Goal: Check status: Check status

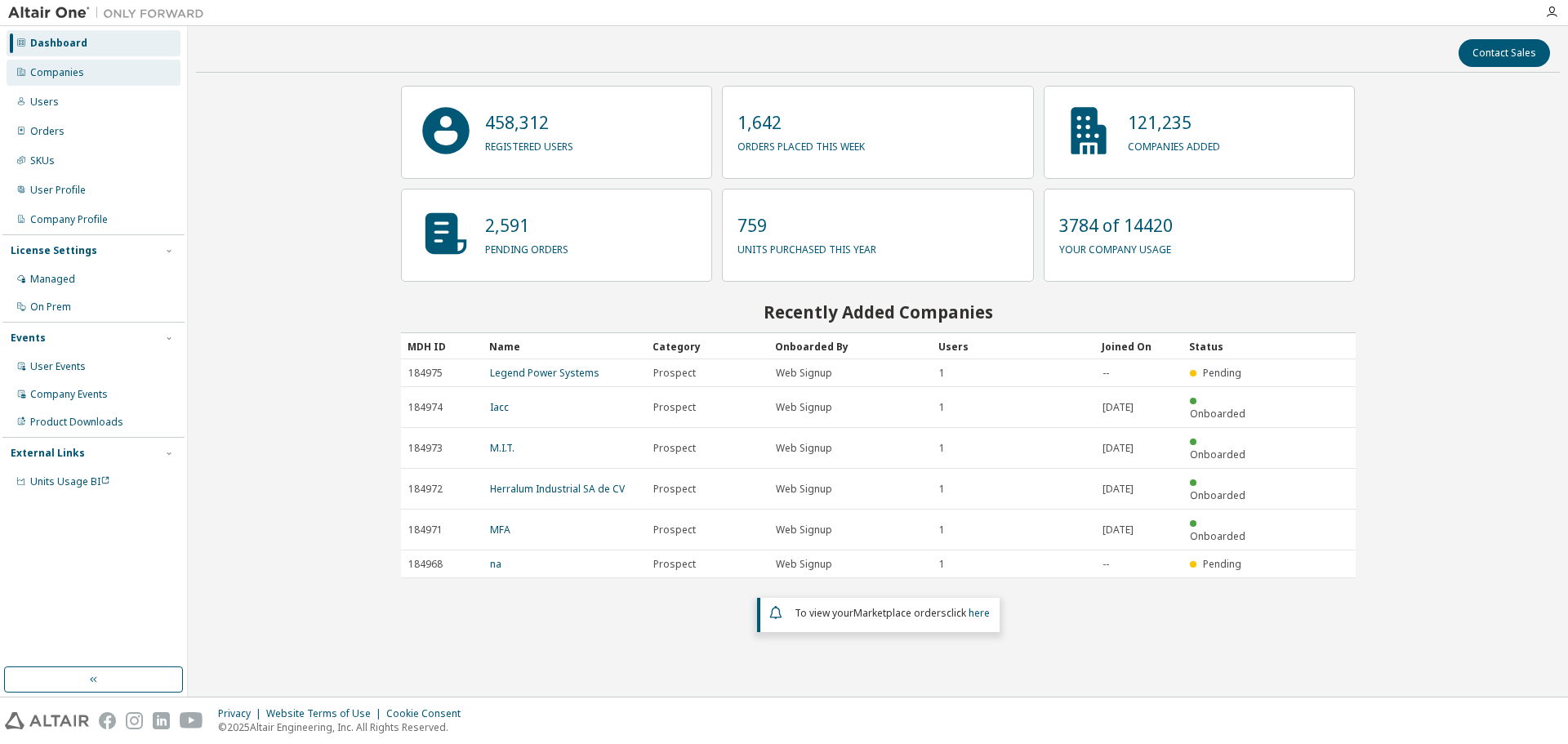
click at [138, 75] on div "Companies" at bounding box center [93, 73] width 174 height 26
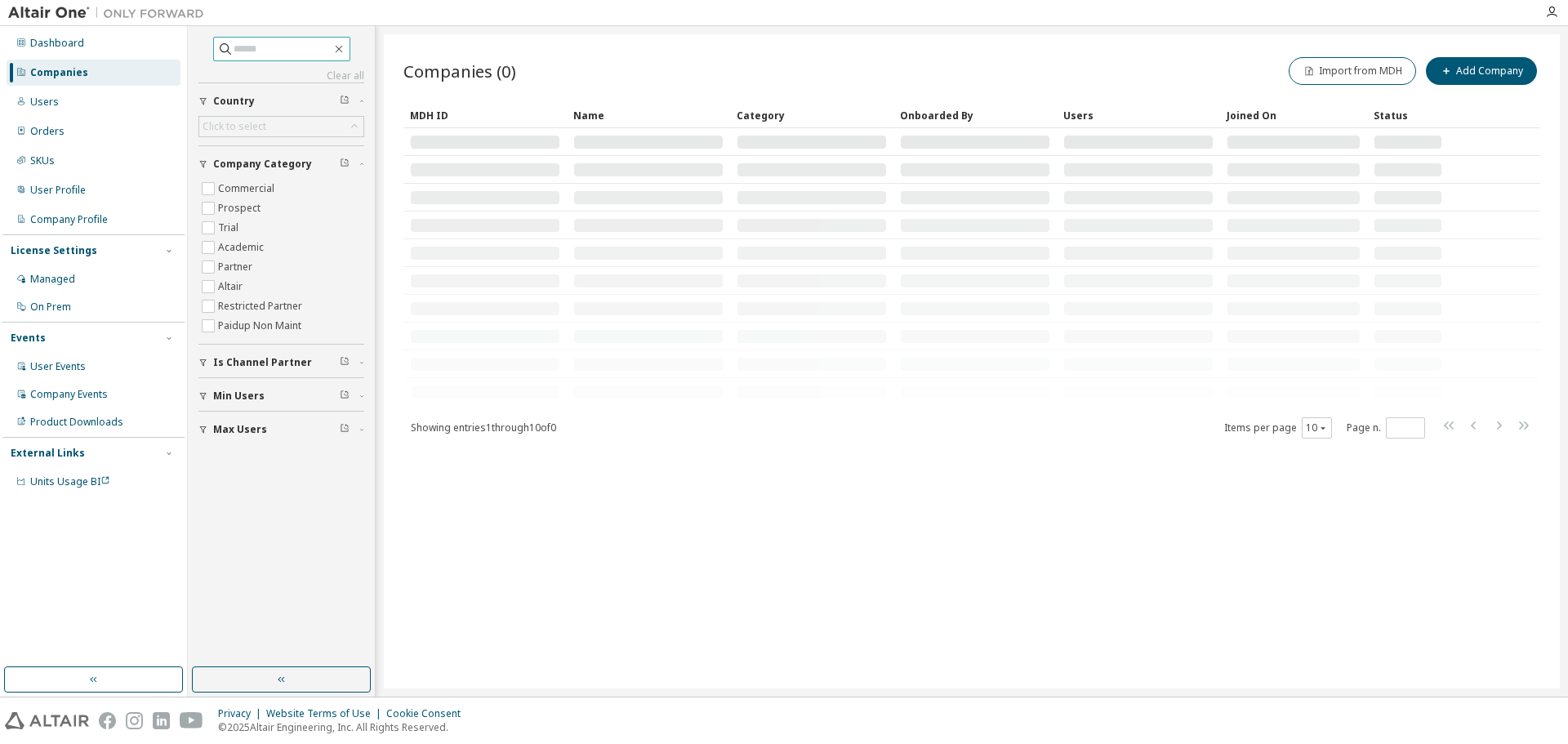
click at [254, 53] on input "text" at bounding box center [282, 49] width 98 height 17
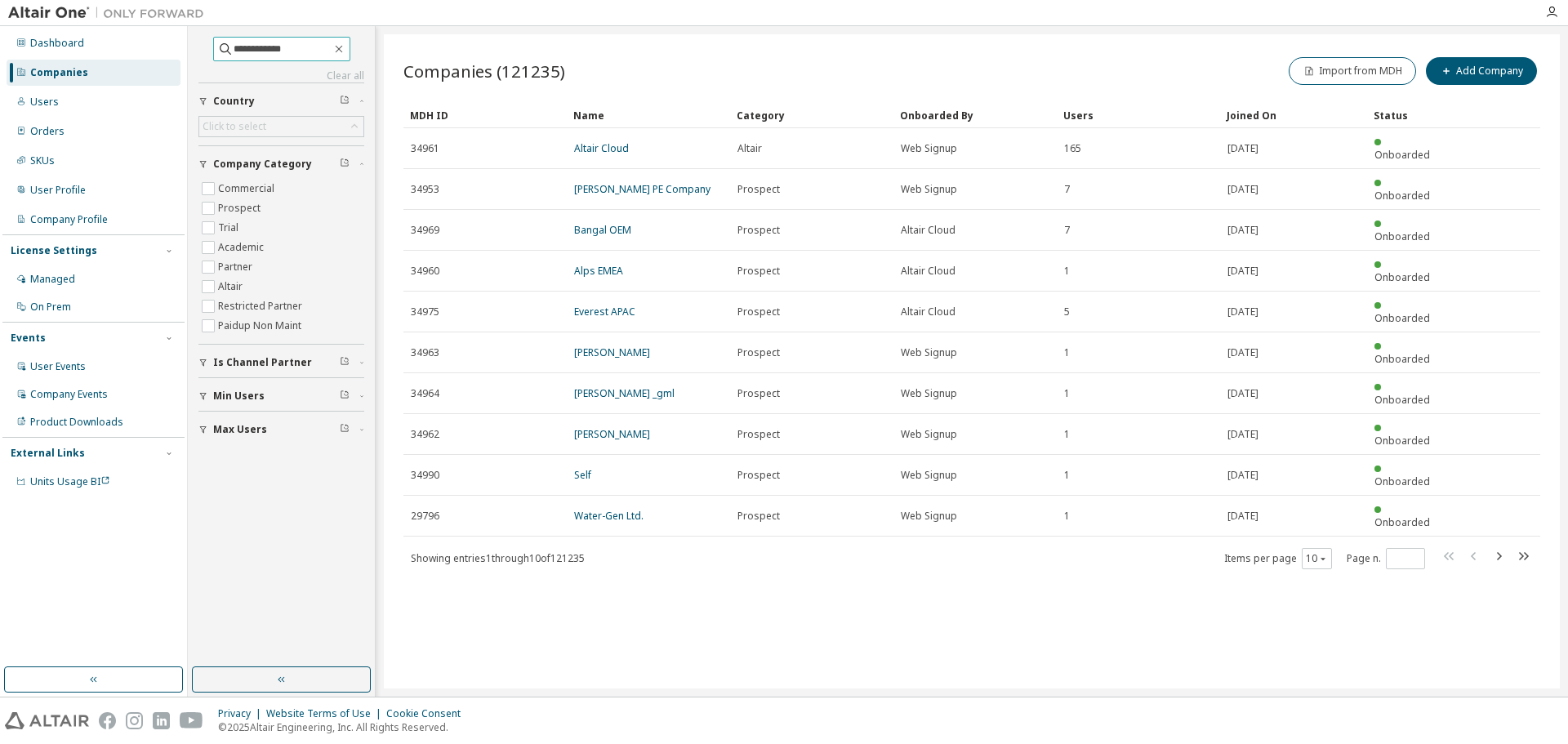
type input "**********"
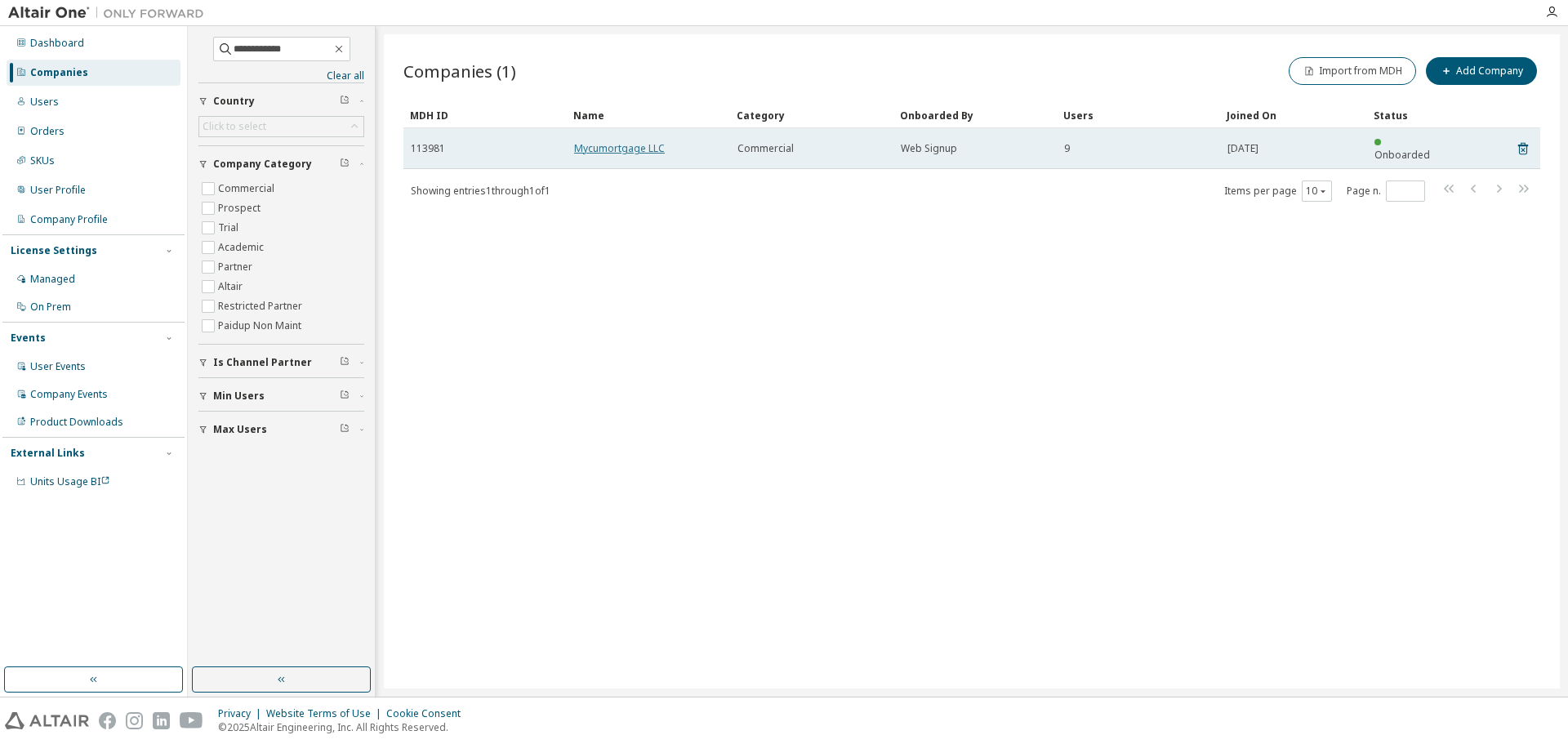
click at [621, 146] on link "Mycumortgage LLC" at bounding box center [619, 148] width 90 height 14
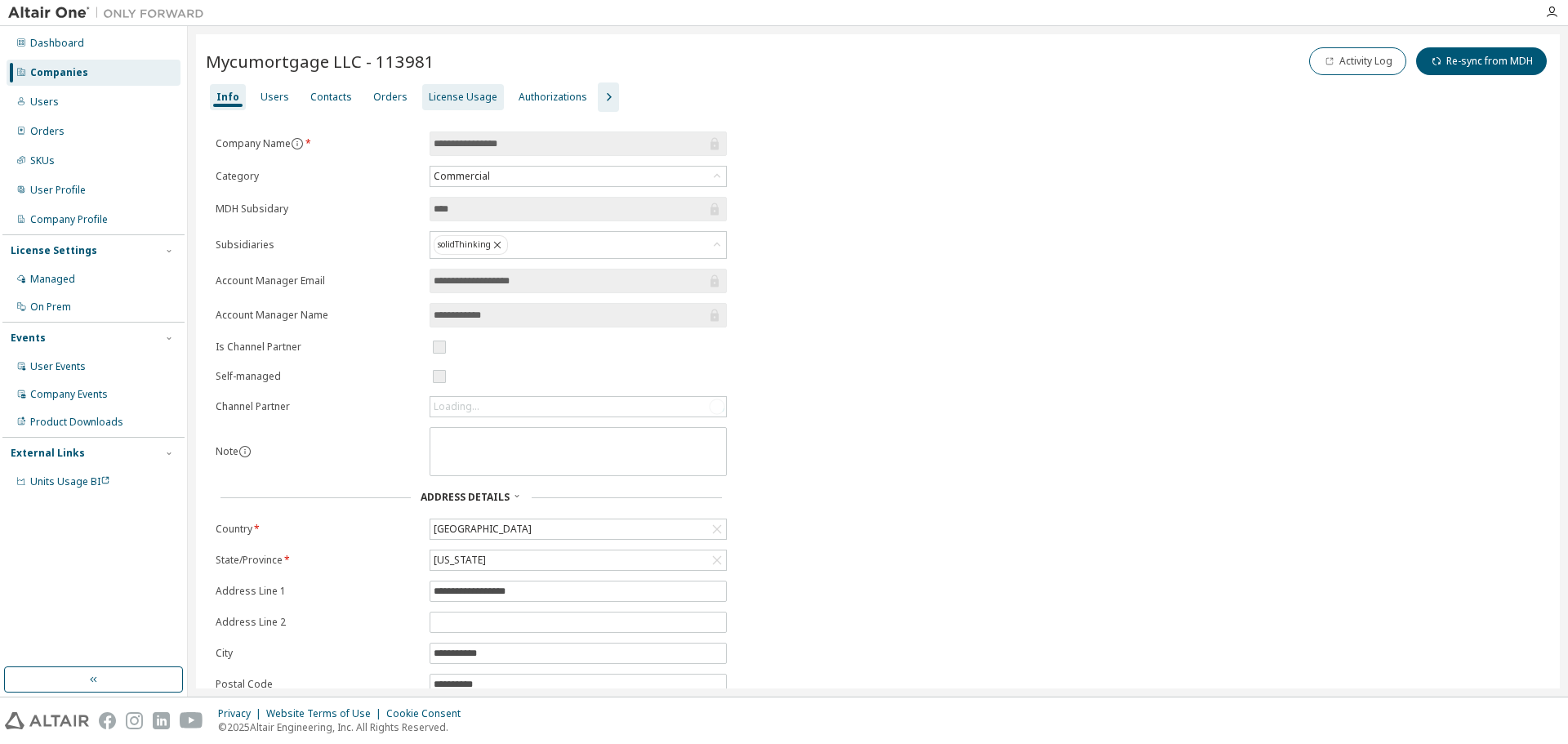
click at [445, 96] on div "License Usage" at bounding box center [463, 96] width 68 height 13
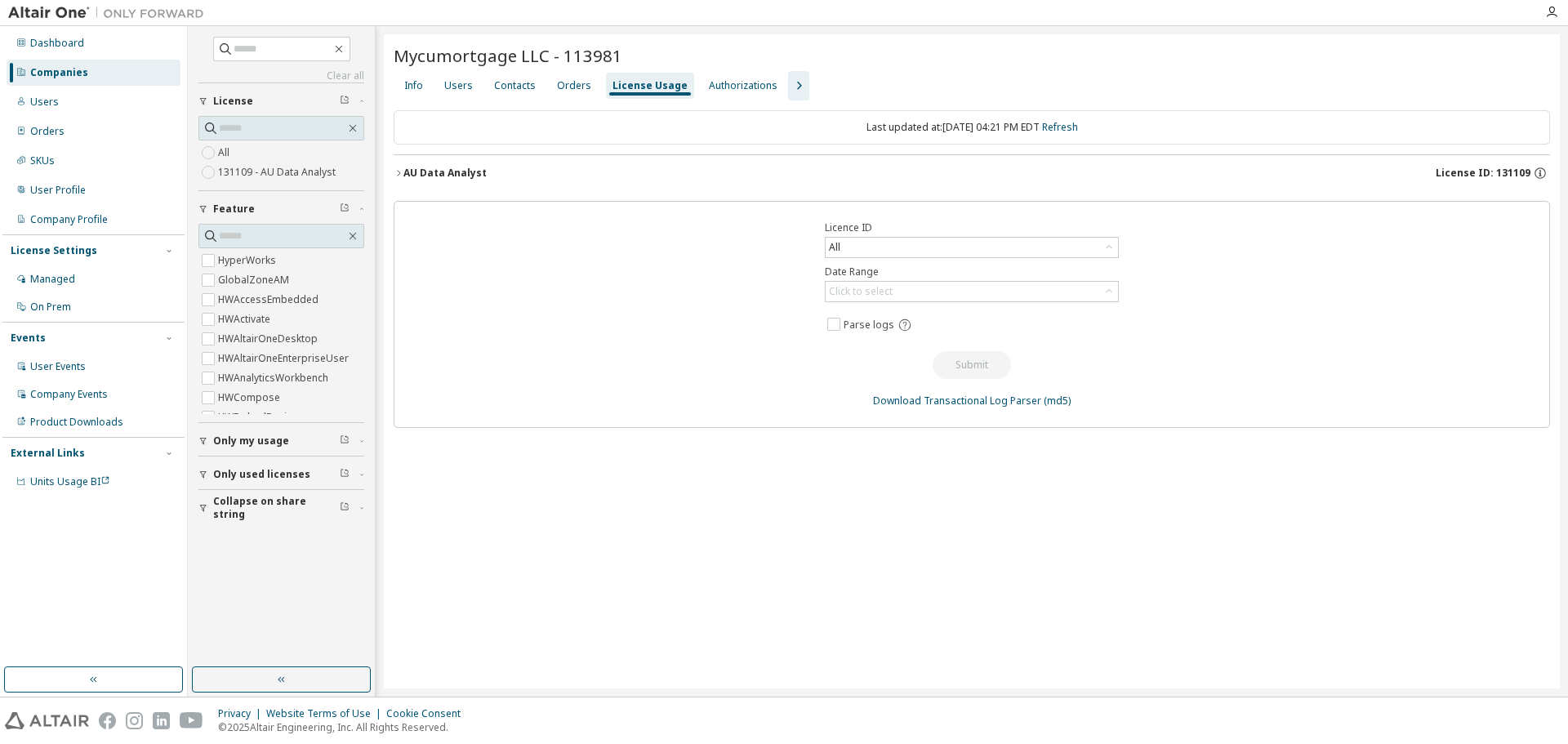
click at [431, 174] on div "AU Data Analyst" at bounding box center [444, 173] width 83 height 13
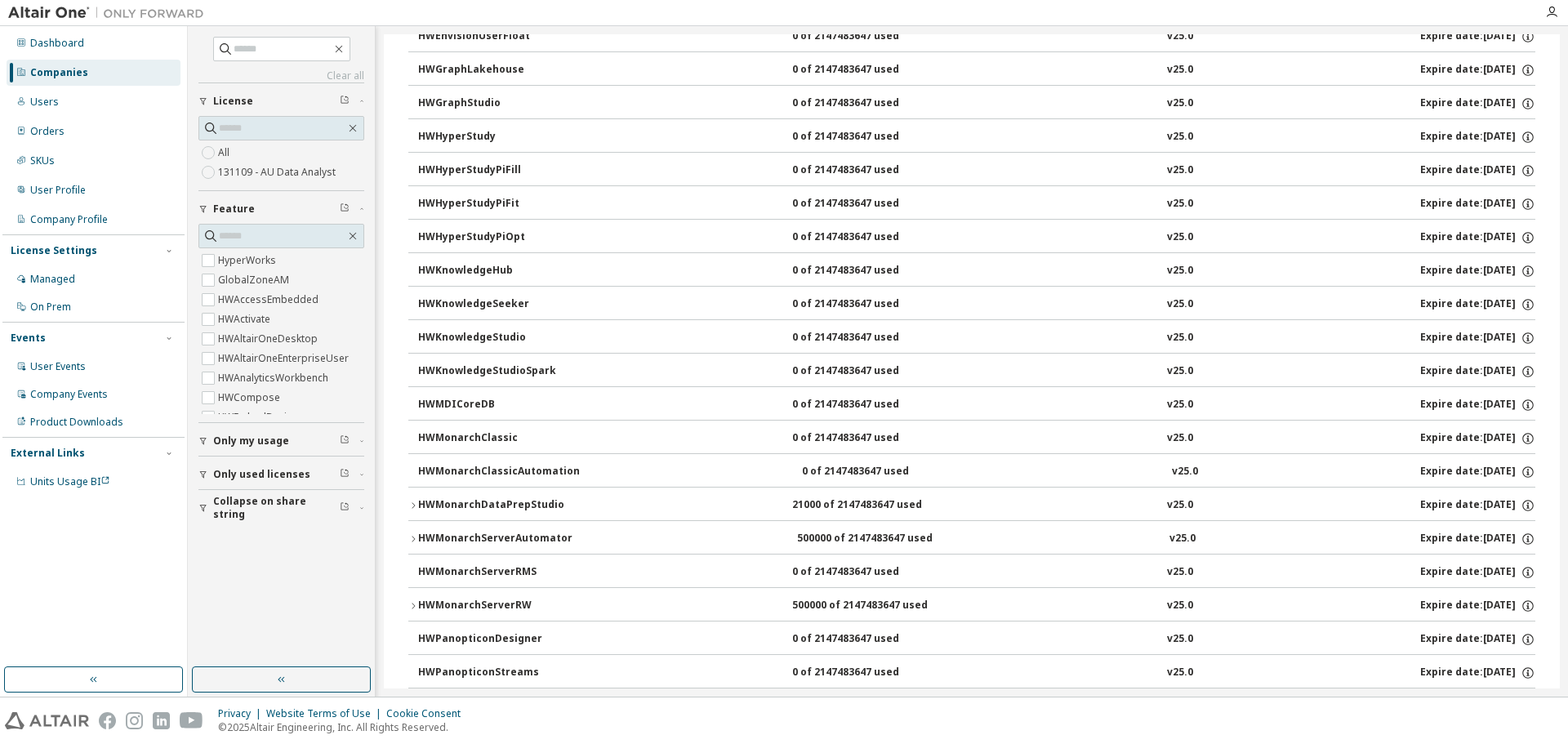
scroll to position [653, 0]
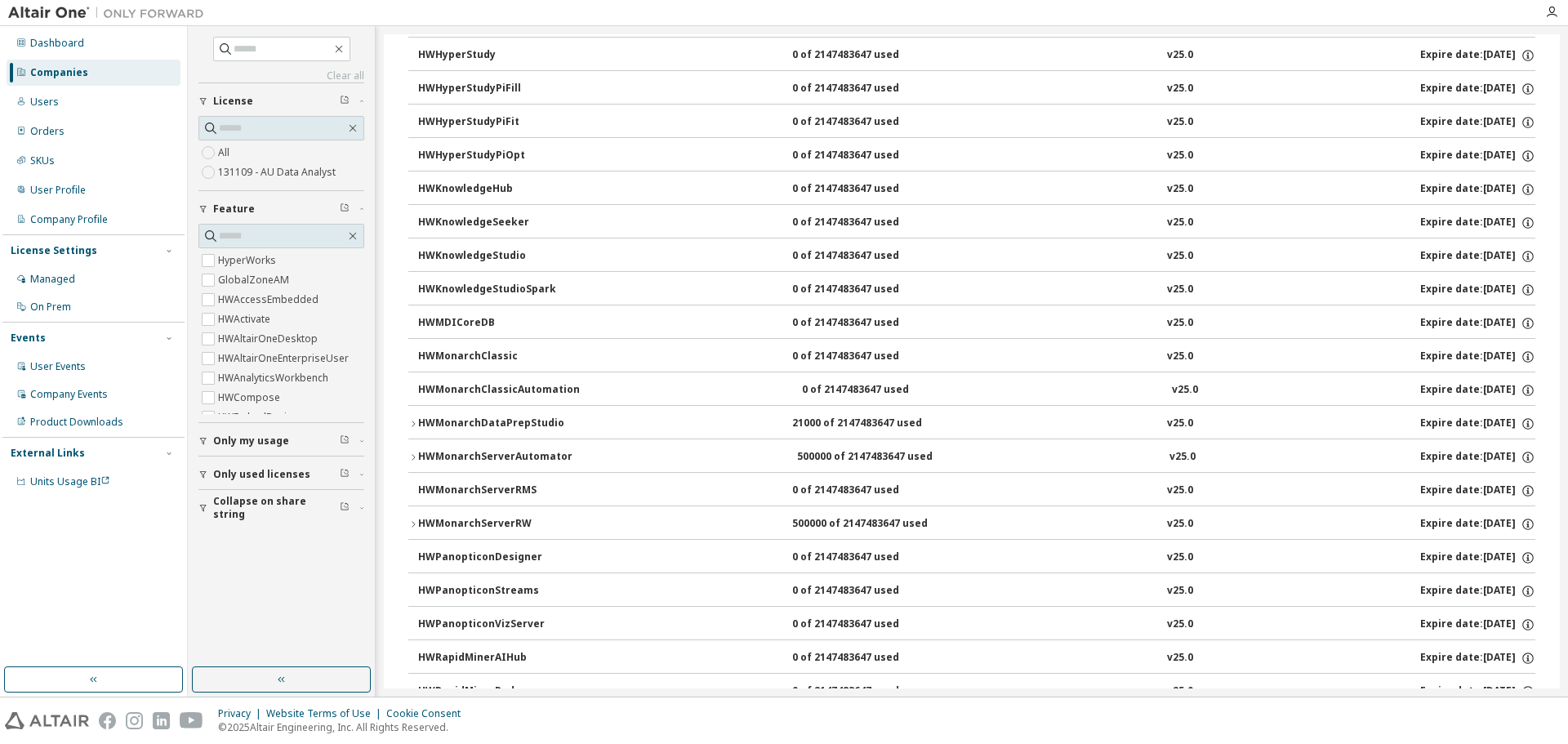
click at [422, 459] on div "HWMonarchServerAutomator" at bounding box center [495, 457] width 154 height 15
